Goal: Entertainment & Leisure: Browse casually

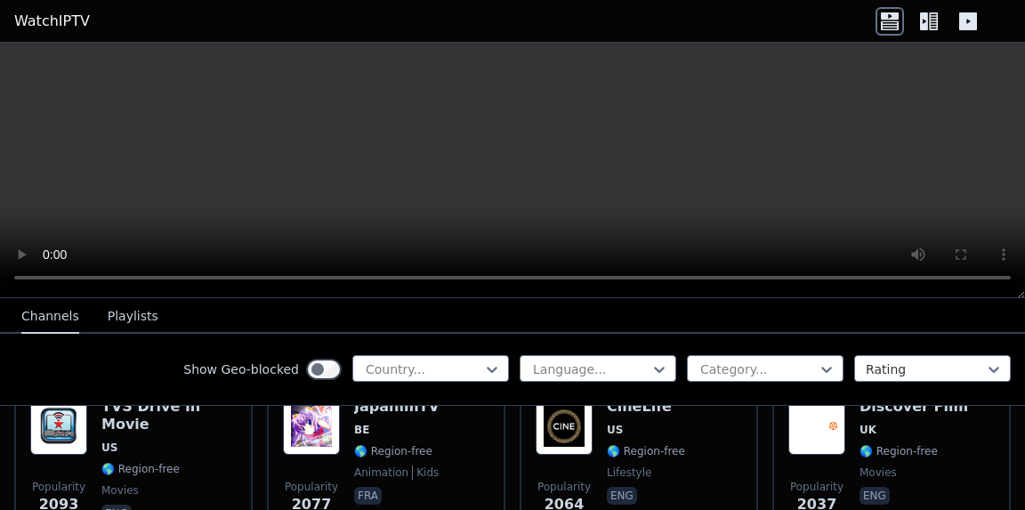
scroll to position [1115, 0]
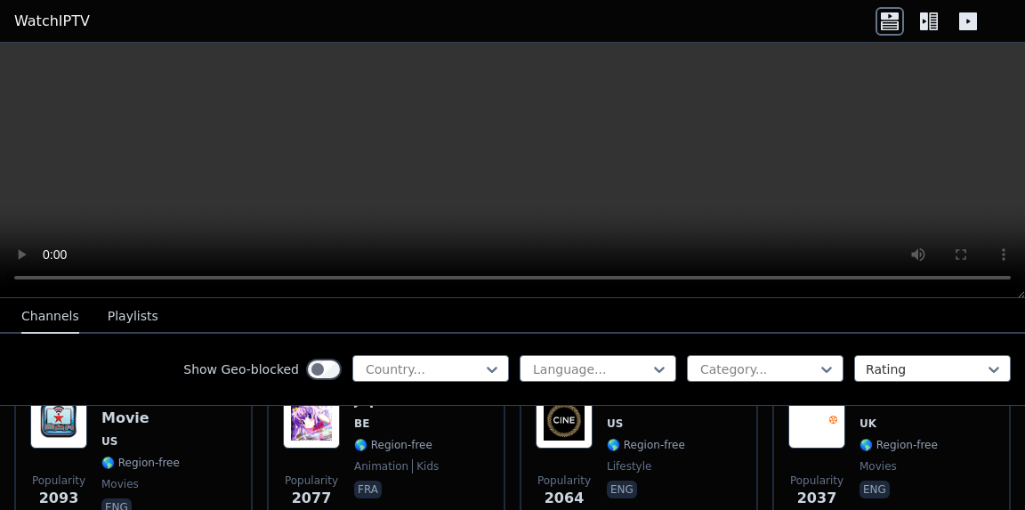
click at [687, 440] on div "Popularity 2064 CineLife US 🌎 Region-free lifestyle eng" at bounding box center [639, 456] width 206 height 128
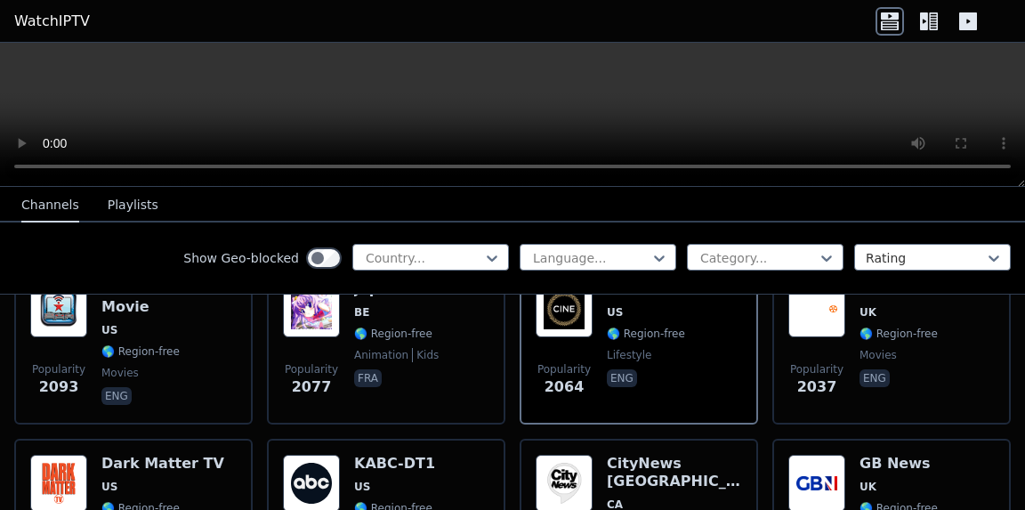
click at [833, 477] on img at bounding box center [816, 483] width 57 height 57
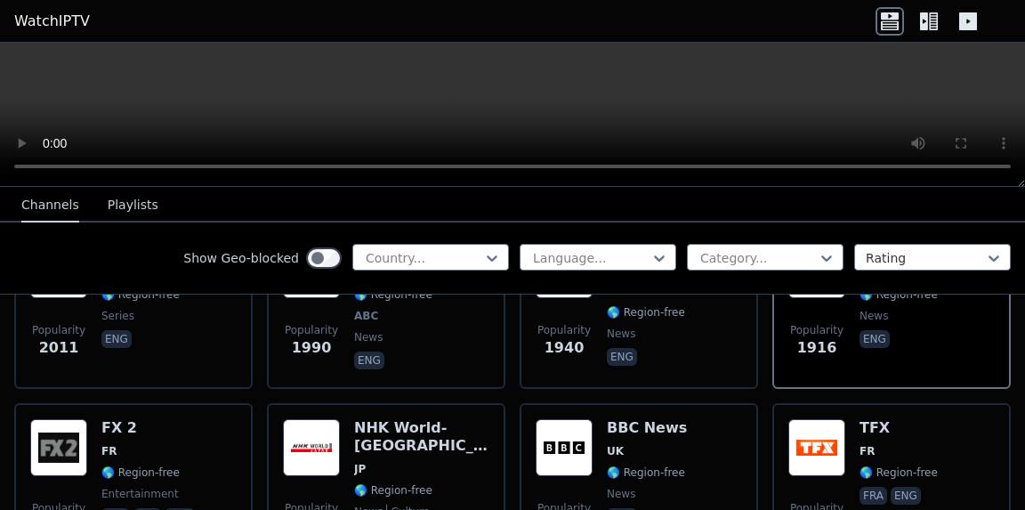
scroll to position [1364, 0]
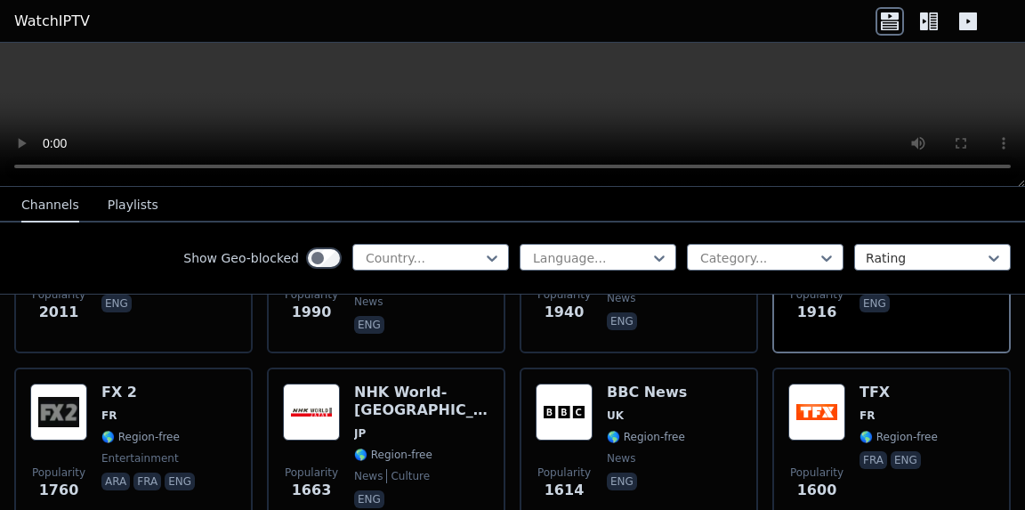
click at [190, 504] on div "Popularity 1760 FX 2 FR 🌎 Region-free entertainment ara fra eng" at bounding box center [133, 448] width 239 height 160
click at [414, 448] on span "🌎 Region-free" at bounding box center [393, 455] width 78 height 14
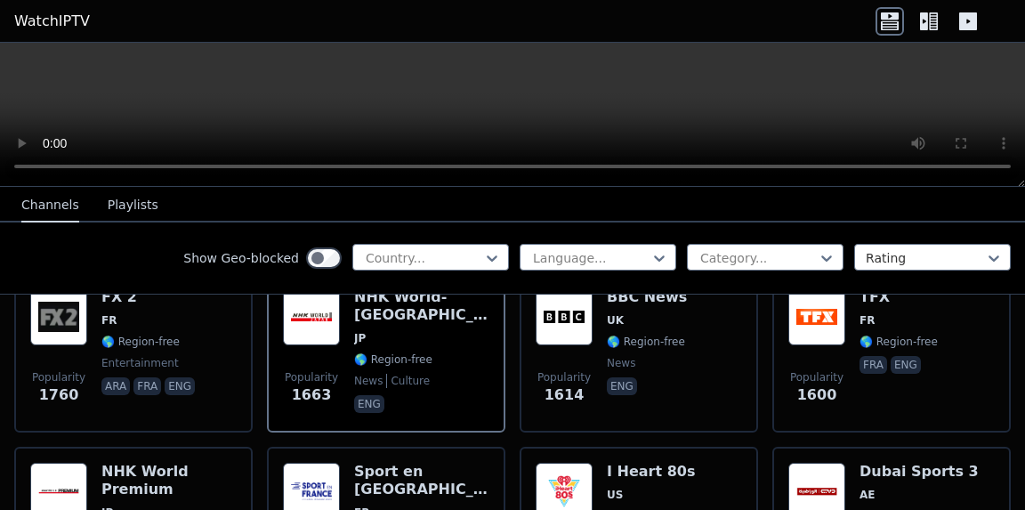
scroll to position [1531, 0]
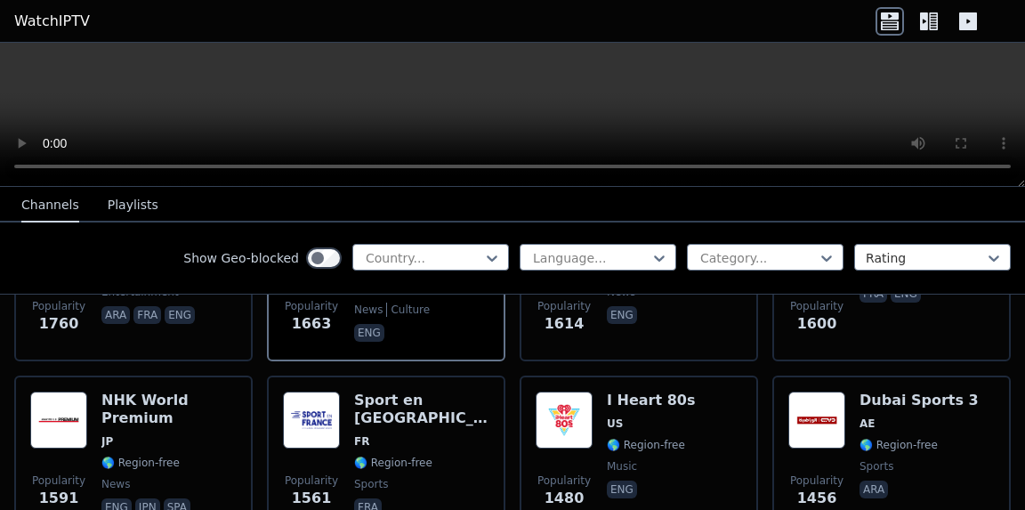
click at [687, 500] on div "Popularity 1480 I Heart 80s US 🌎 Region-free music eng" at bounding box center [639, 456] width 206 height 128
click at [164, 456] on span "🌎 Region-free" at bounding box center [140, 463] width 78 height 14
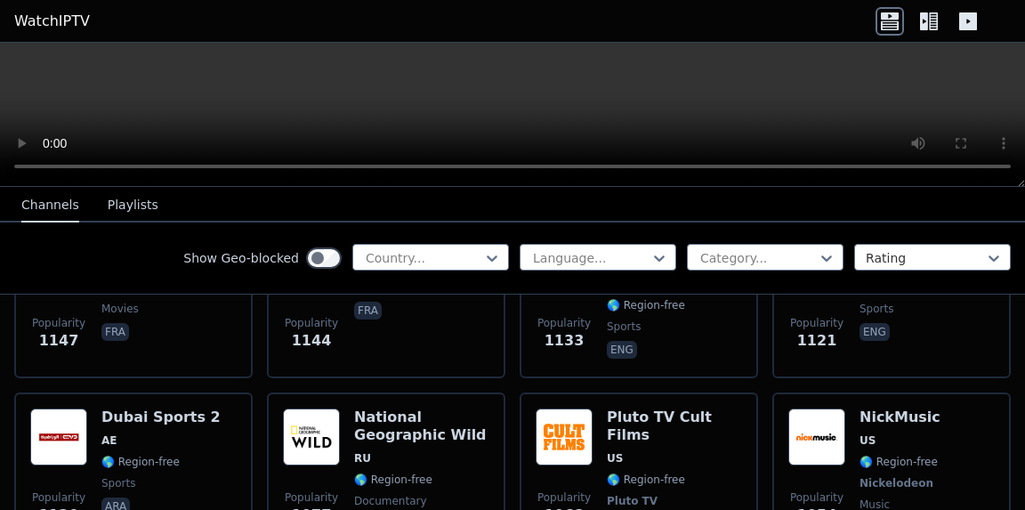
scroll to position [2599, 0]
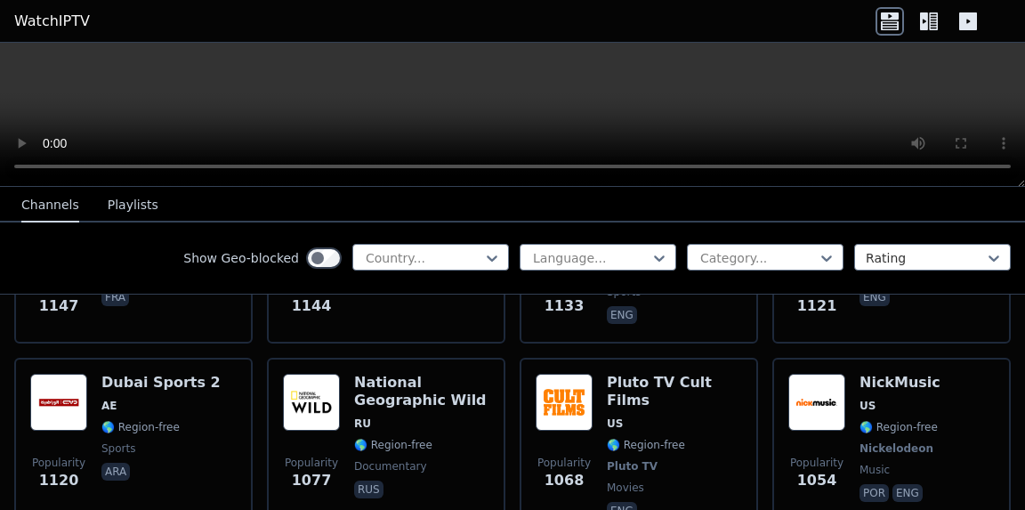
click at [896, 399] on div "NickMusic US 🌎 Region-free Nickelodeon music por eng" at bounding box center [900, 449] width 81 height 150
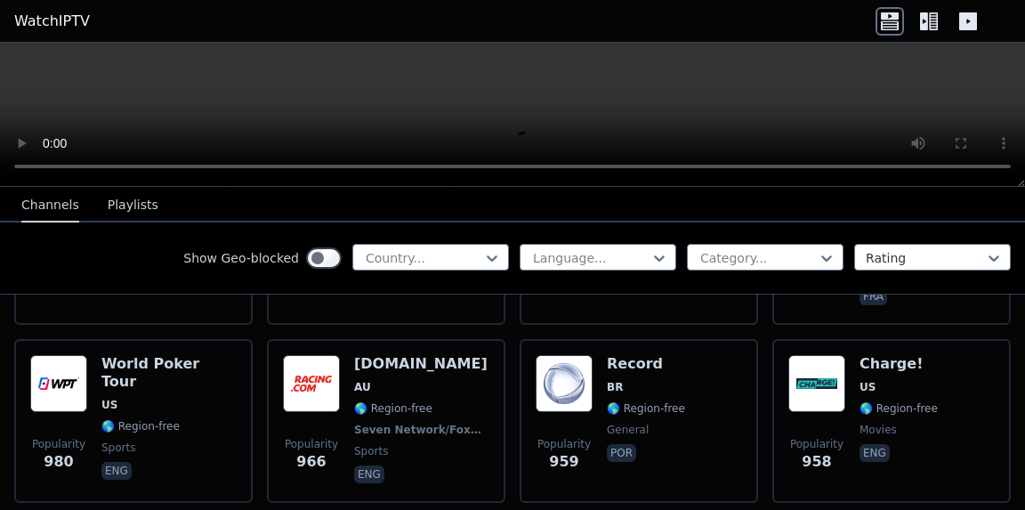
scroll to position [2990, 0]
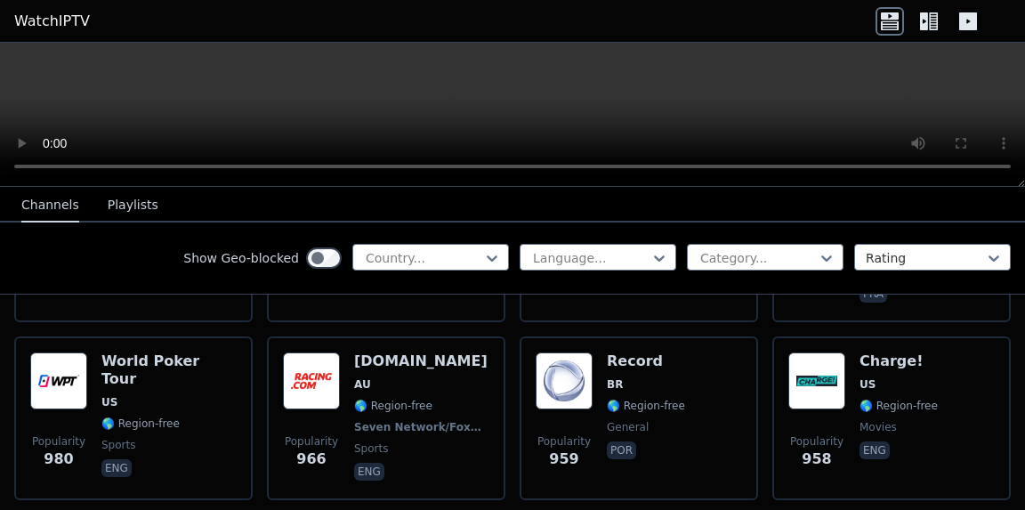
click at [907, 377] on span "US" at bounding box center [899, 384] width 78 height 14
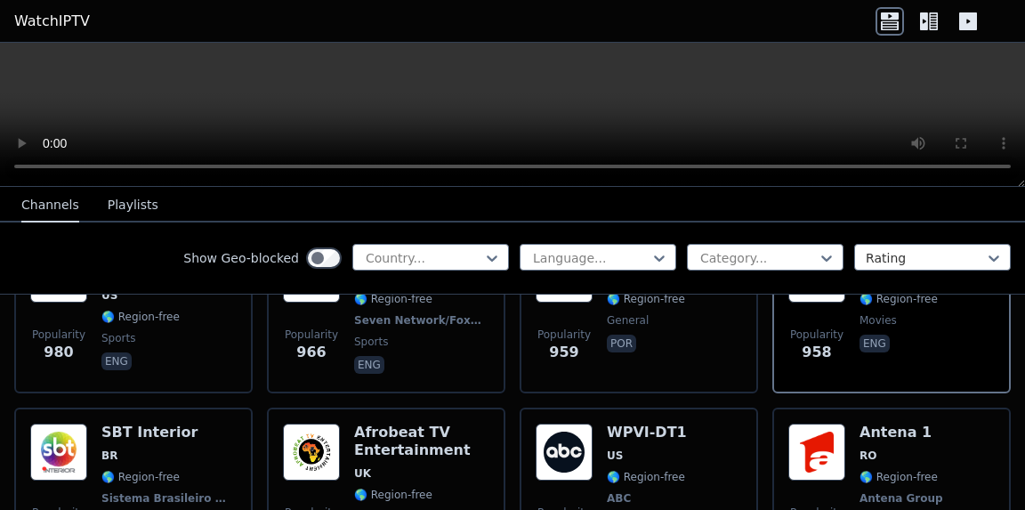
scroll to position [3133, 0]
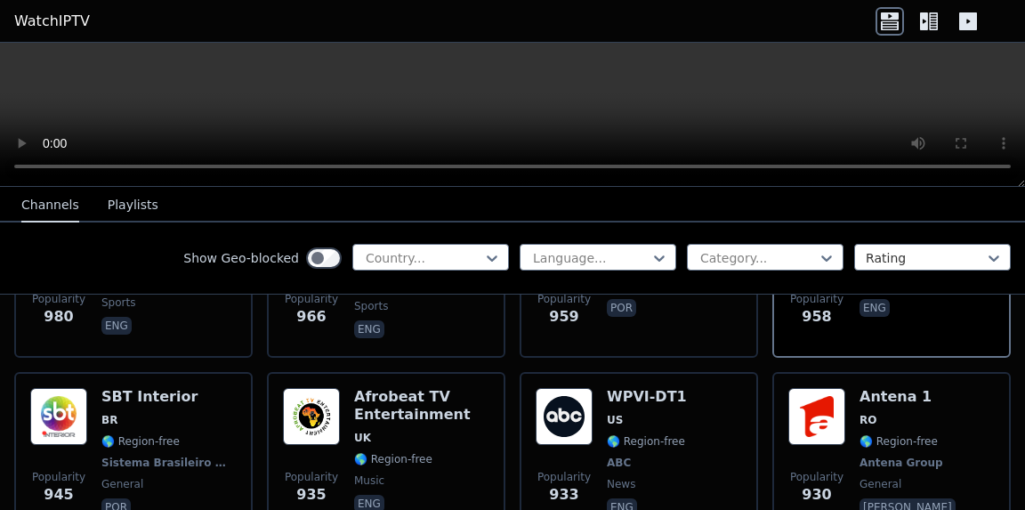
click at [691, 413] on div "Popularity 933 WPVI-DT1 US 🌎 Region-free ABC news eng" at bounding box center [639, 454] width 206 height 132
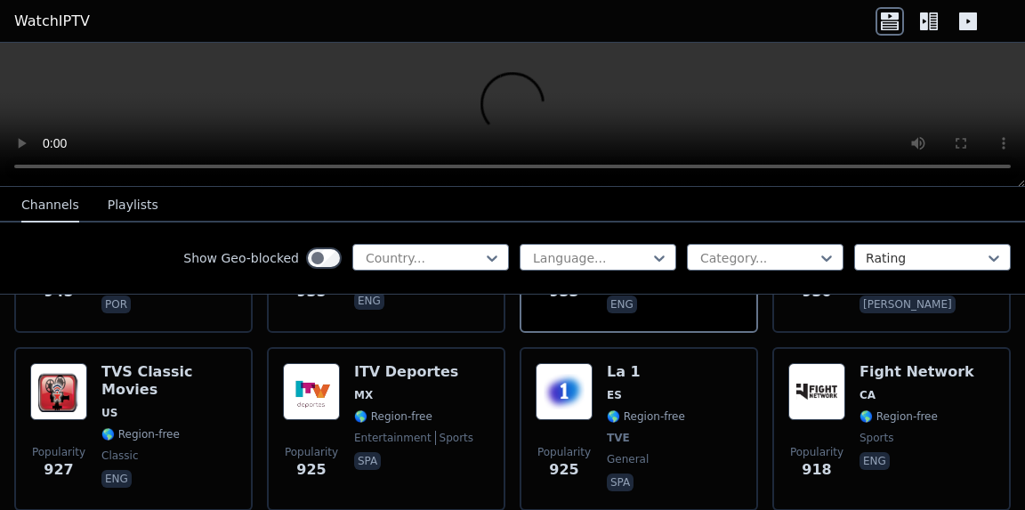
scroll to position [3346, 0]
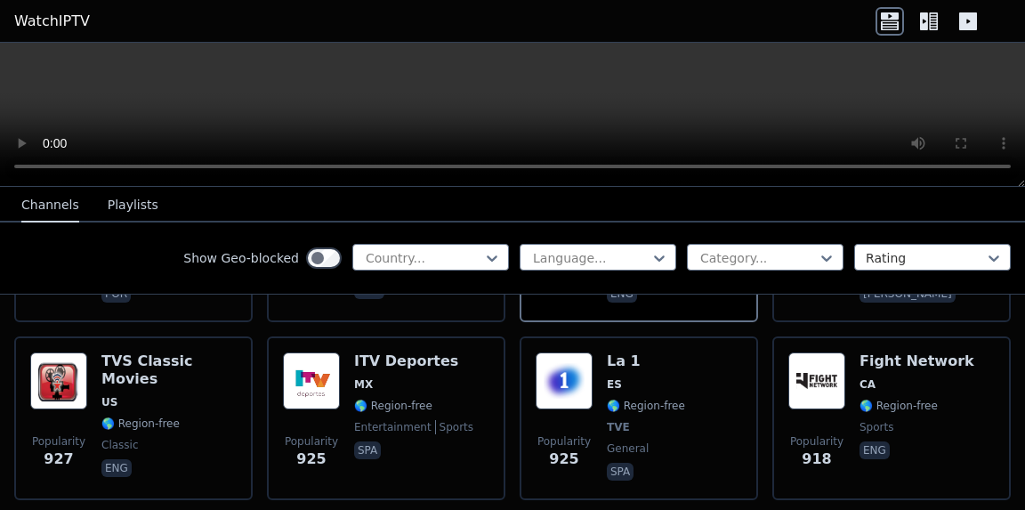
click at [805, 388] on div "Popularity 918" at bounding box center [816, 418] width 57 height 132
click at [198, 362] on div "TVS Classic Movies US 🌎 Region-free classic eng" at bounding box center [168, 418] width 135 height 132
click at [571, 362] on img at bounding box center [564, 380] width 57 height 57
click at [427, 360] on div "ITV Deportes MX 🌎 Region-free entertainment sports spa" at bounding box center [413, 418] width 119 height 132
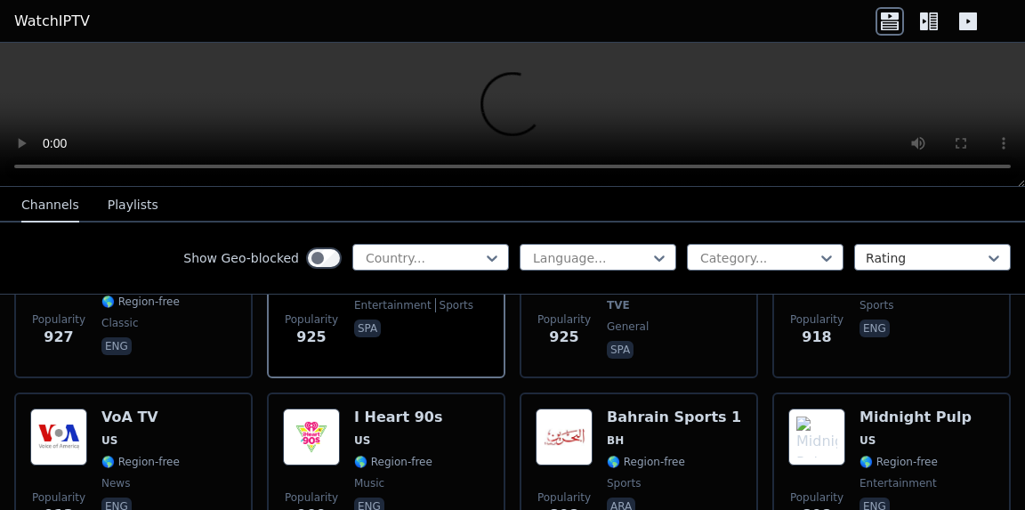
scroll to position [3489, 0]
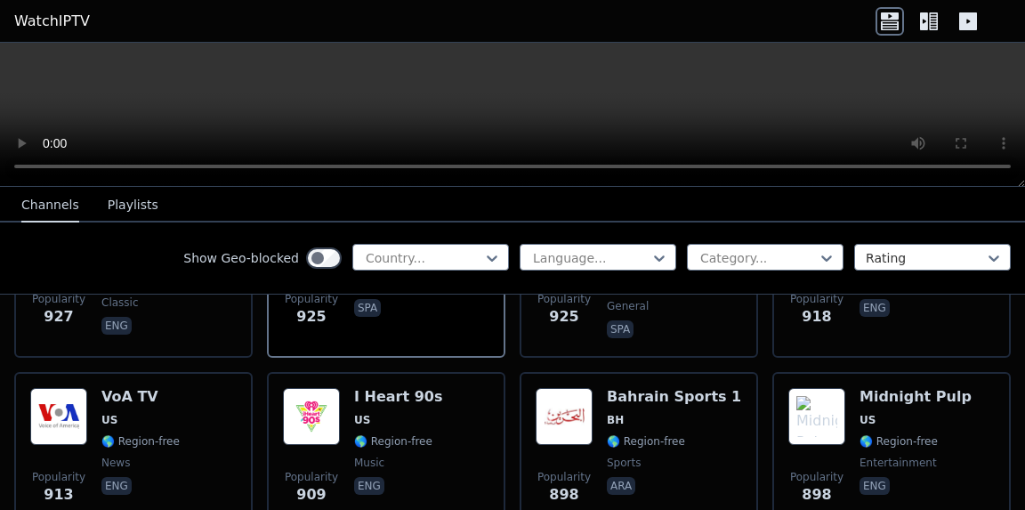
click at [886, 388] on div "Midnight Pulp US 🌎 Region-free entertainment eng" at bounding box center [916, 452] width 112 height 128
click at [702, 388] on div "Bahrain Sports 1 BH 🌎 Region-free sports ara" at bounding box center [674, 452] width 134 height 128
click at [400, 388] on div "I Heart 90s US 🌎 Region-free music eng" at bounding box center [398, 452] width 88 height 128
click at [159, 388] on div "VoA TV US 🌎 Region-free news eng" at bounding box center [140, 452] width 78 height 128
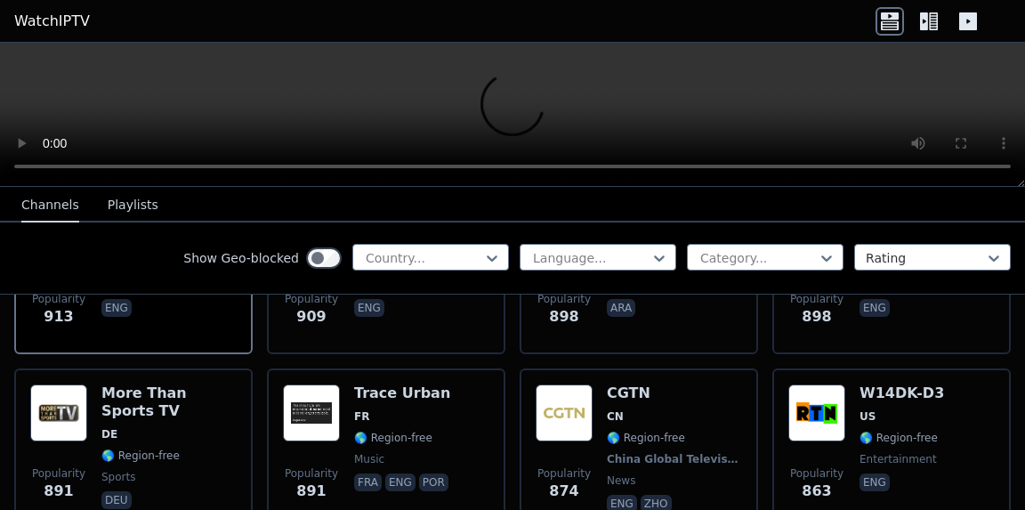
scroll to position [3702, 0]
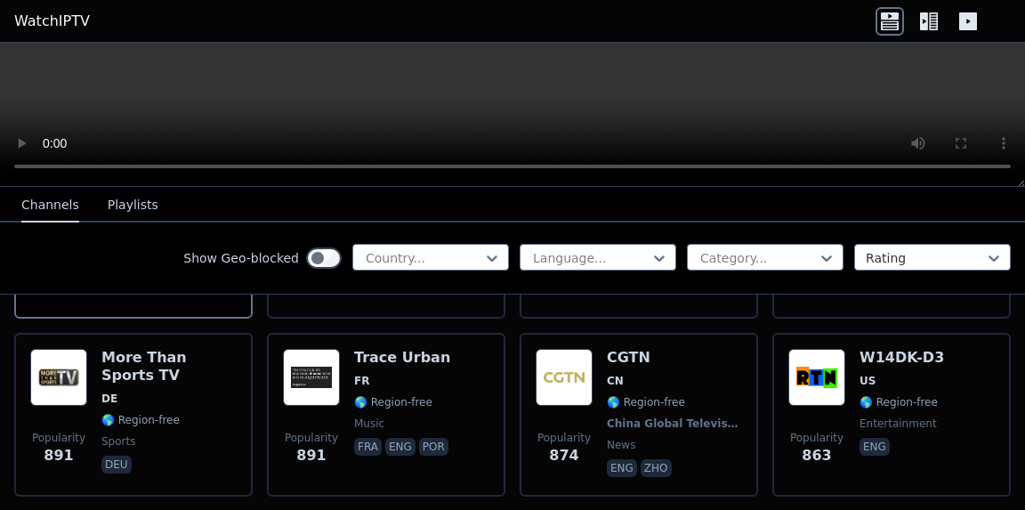
click at [890, 349] on h6 "W14DK-D3" at bounding box center [902, 358] width 85 height 18
click at [697, 349] on h6 "CGTN" at bounding box center [674, 358] width 135 height 18
click at [398, 349] on h6 "Trace Urban" at bounding box center [403, 358] width 98 height 18
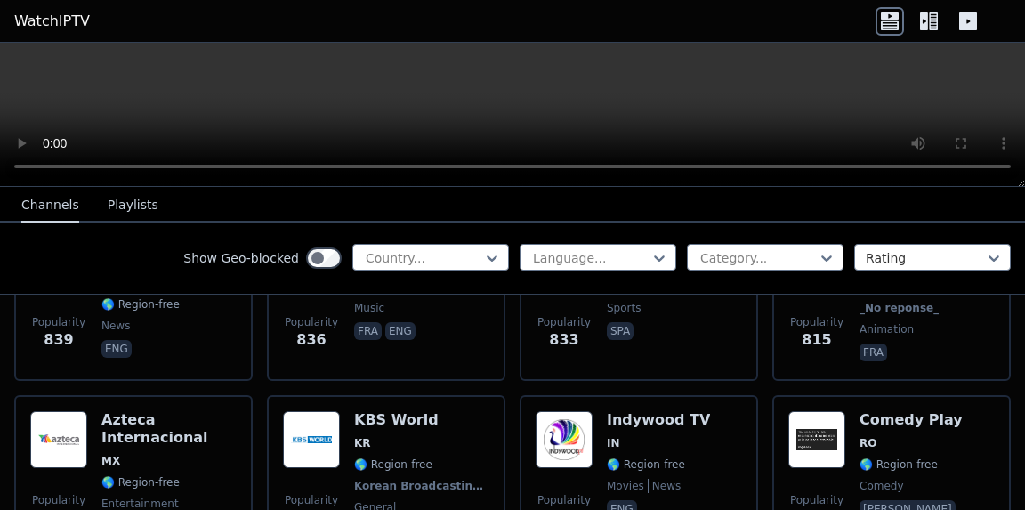
scroll to position [4023, 0]
